Goal: Transaction & Acquisition: Purchase product/service

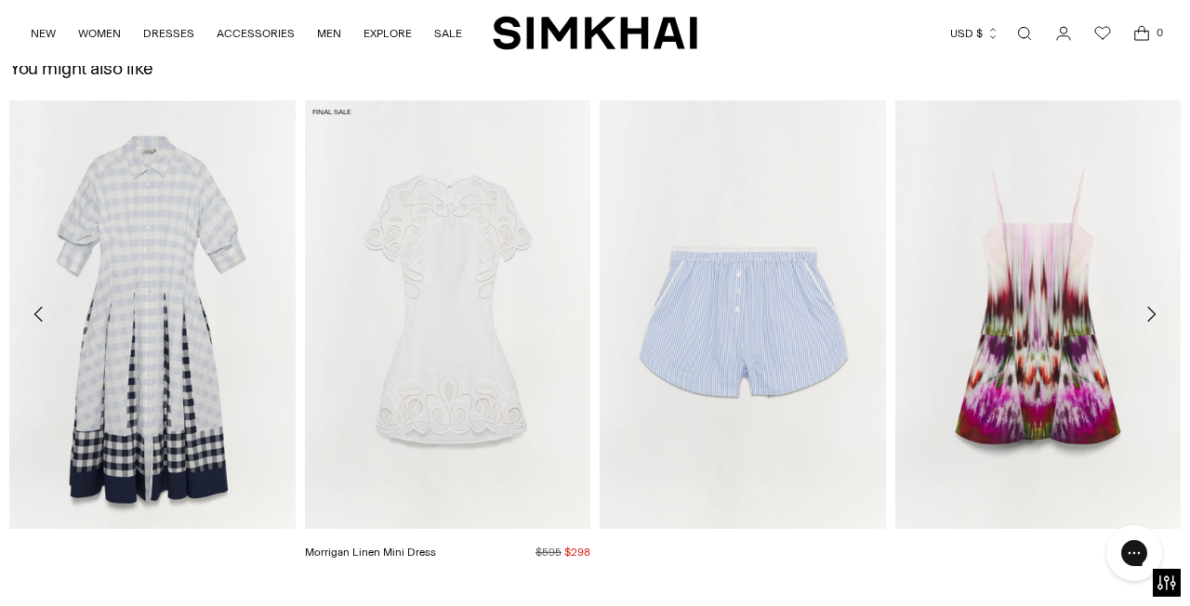
scroll to position [3025, 0]
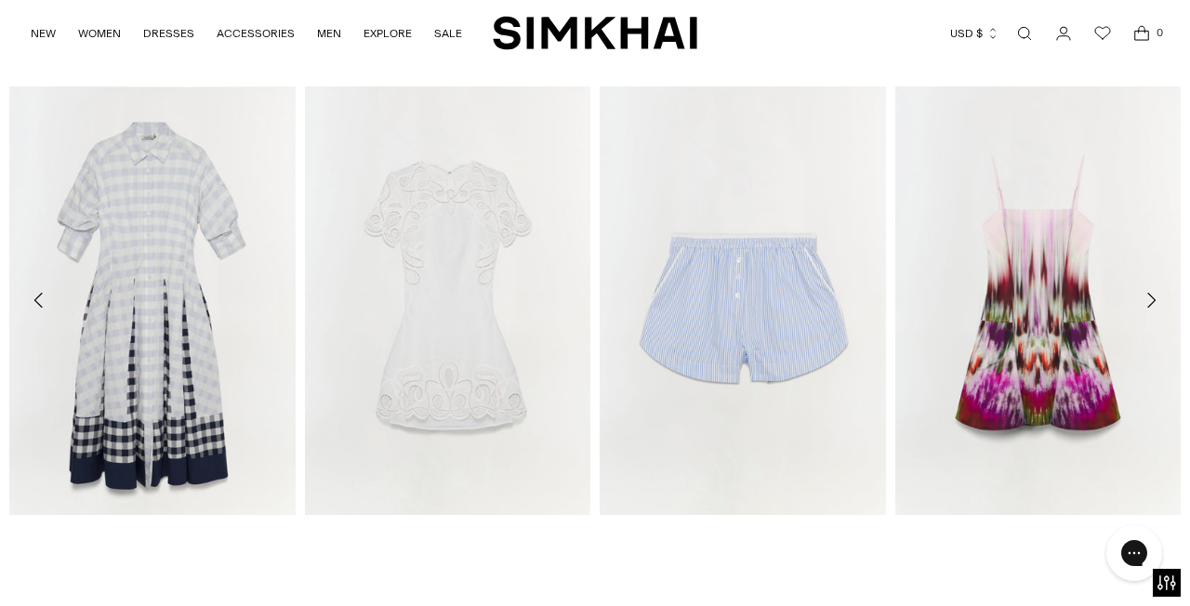
click at [1152, 299] on icon "Move to next carousel slide" at bounding box center [1150, 300] width 22 height 22
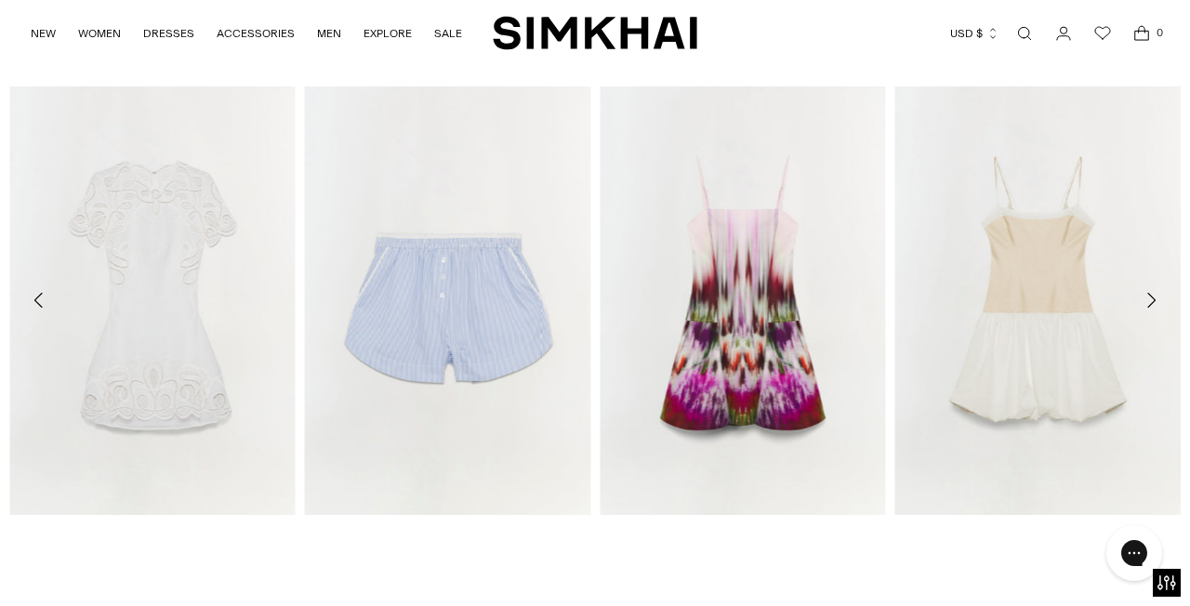
click at [1152, 299] on icon "Move to next carousel slide" at bounding box center [1150, 300] width 22 height 22
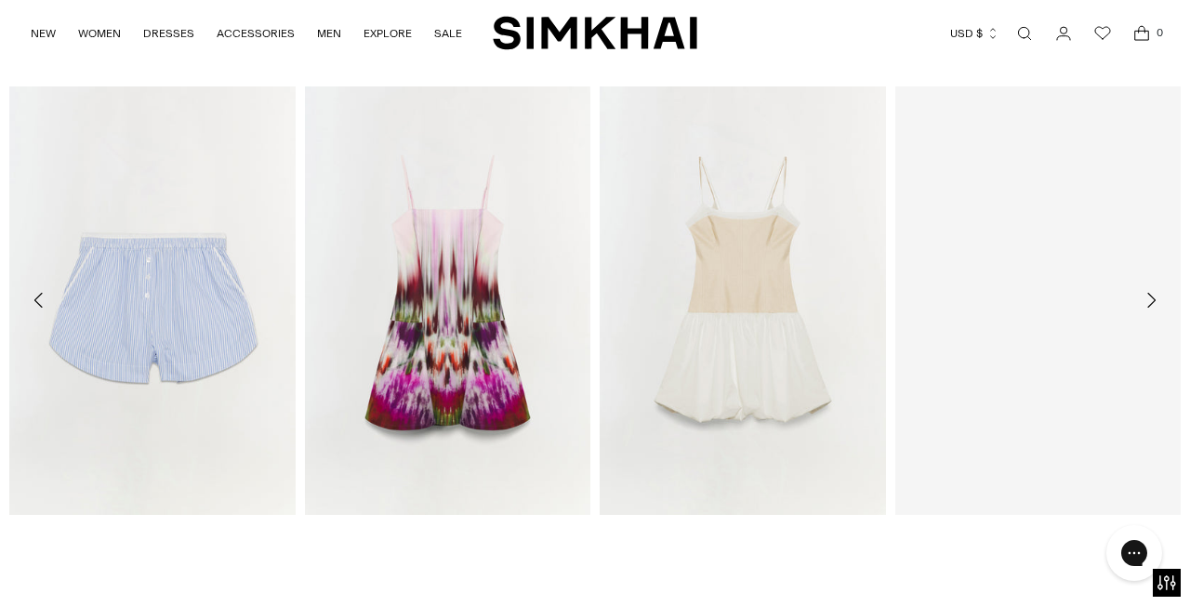
click at [1152, 299] on icon "Move to next carousel slide" at bounding box center [1150, 300] width 22 height 22
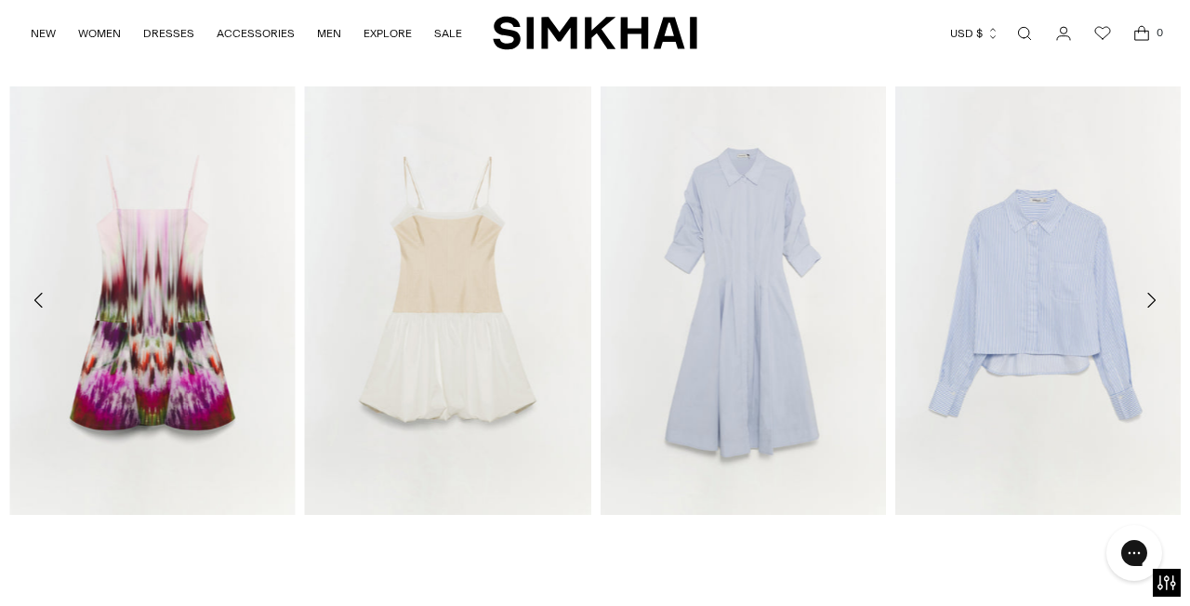
click at [1152, 299] on icon "Move to next carousel slide" at bounding box center [1150, 300] width 22 height 22
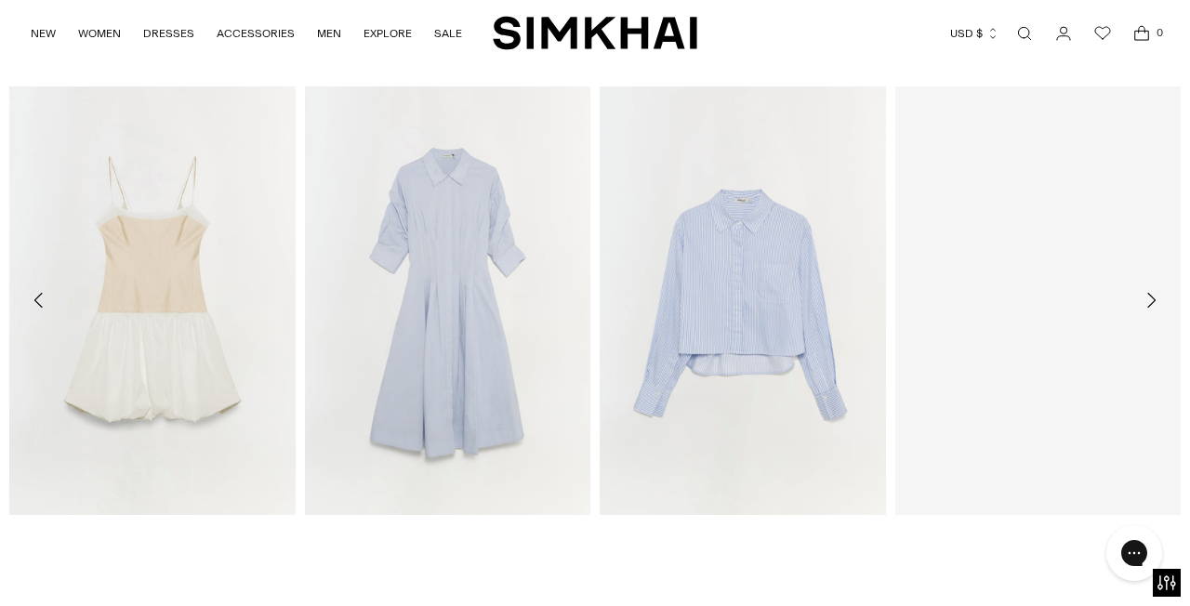
click at [1152, 299] on icon "Move to next carousel slide" at bounding box center [1150, 300] width 22 height 22
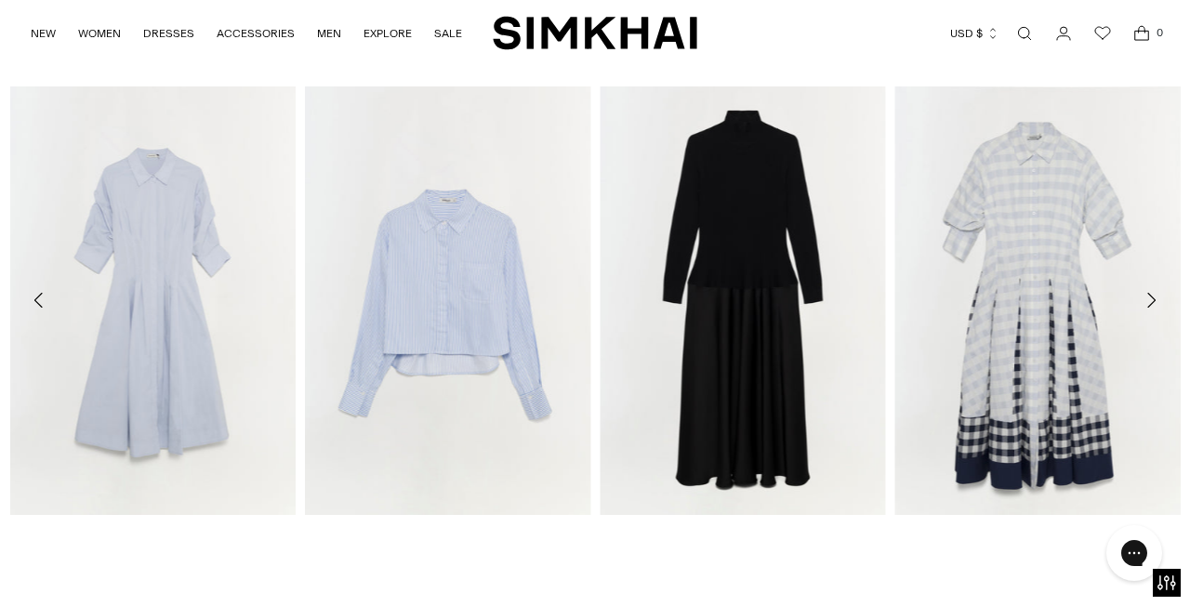
click at [1152, 299] on icon "Move to next carousel slide" at bounding box center [1150, 300] width 22 height 22
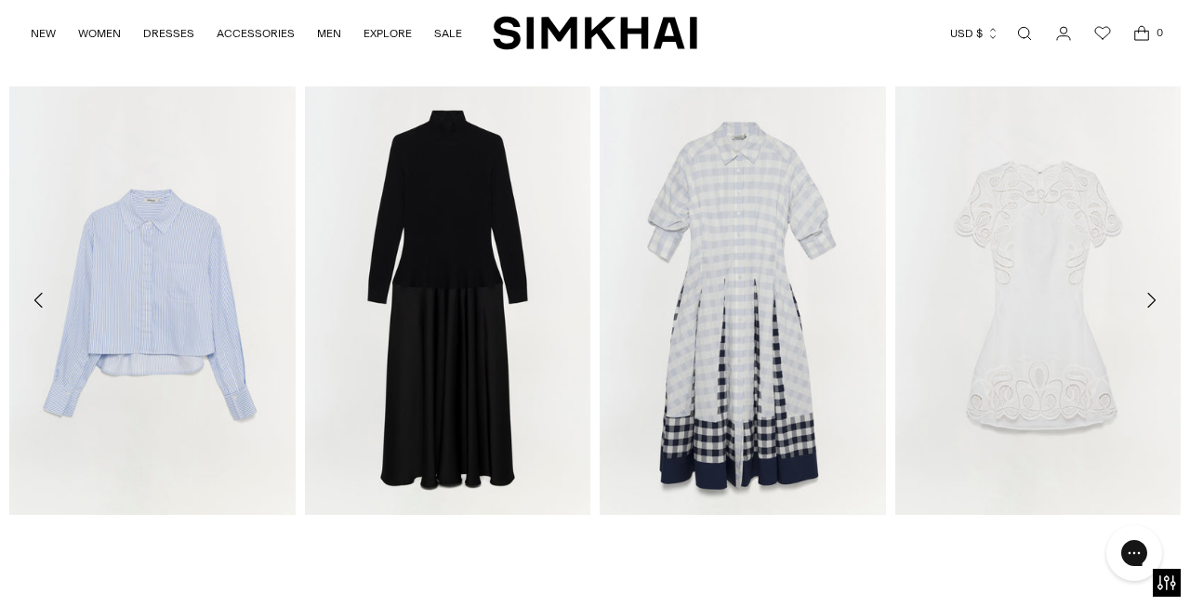
click at [1152, 299] on icon "Move to next carousel slide" at bounding box center [1150, 300] width 22 height 22
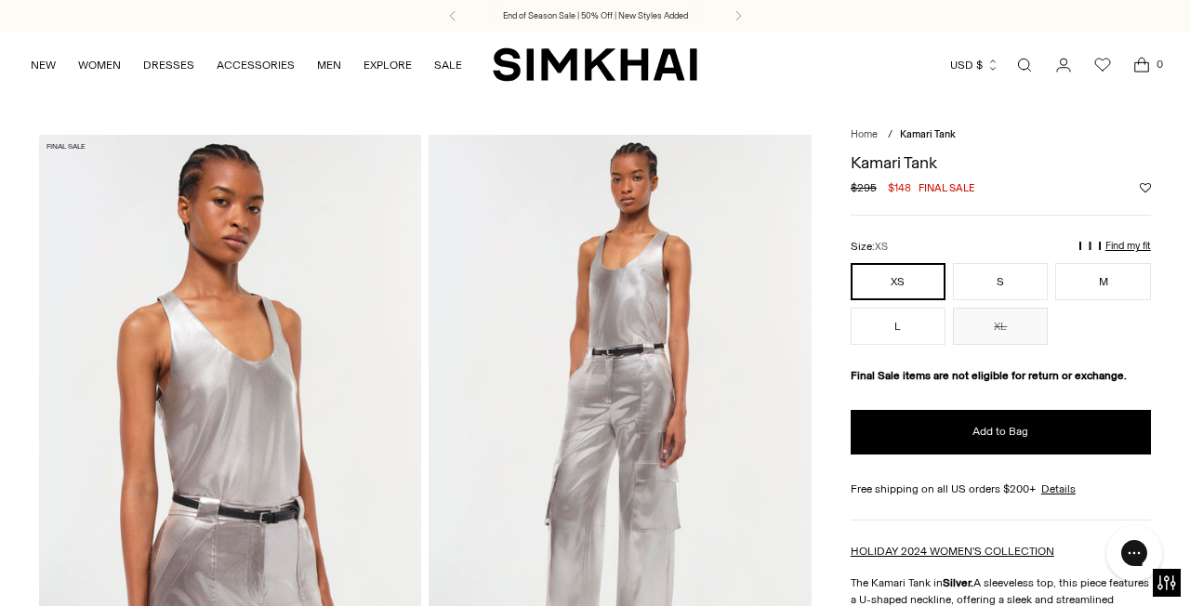
scroll to position [0, 0]
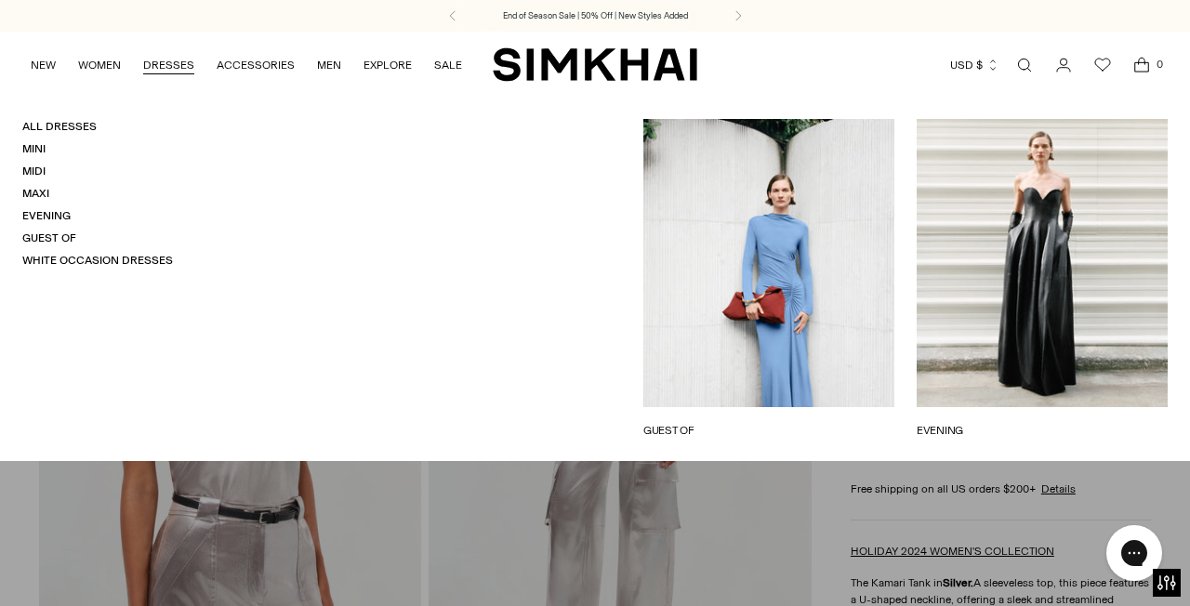
click at [989, 422] on link "EVENING" at bounding box center [1041, 430] width 251 height 17
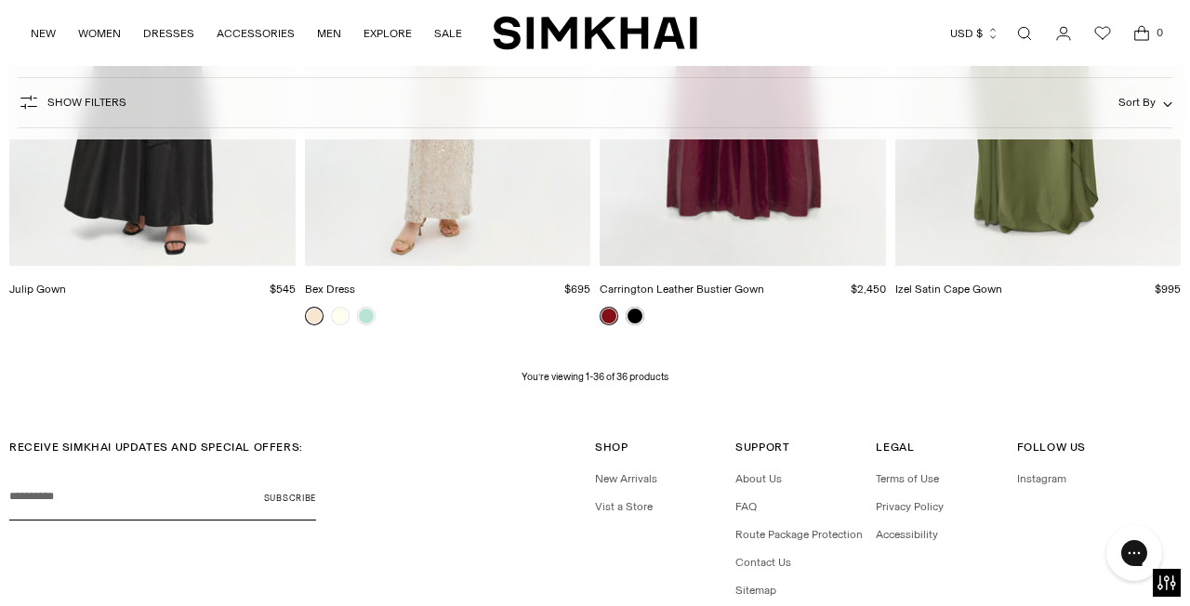
scroll to position [4634, 0]
